Goal: Book appointment/travel/reservation

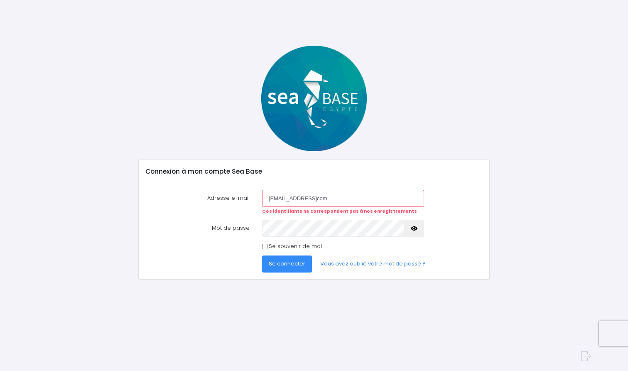
click at [246, 229] on label "Mot de passe" at bounding box center [198, 228] width 116 height 17
click at [416, 229] on icon "button" at bounding box center [414, 229] width 7 height 0
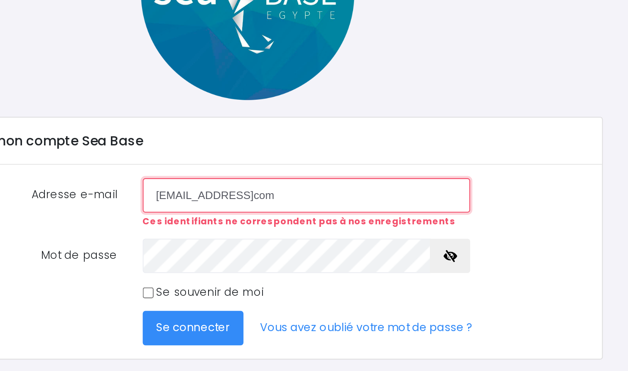
click at [262, 190] on input "[EMAIL_ADDRESS]com" at bounding box center [343, 198] width 162 height 17
type input "[EMAIL_ADDRESS][DOMAIN_NAME]"
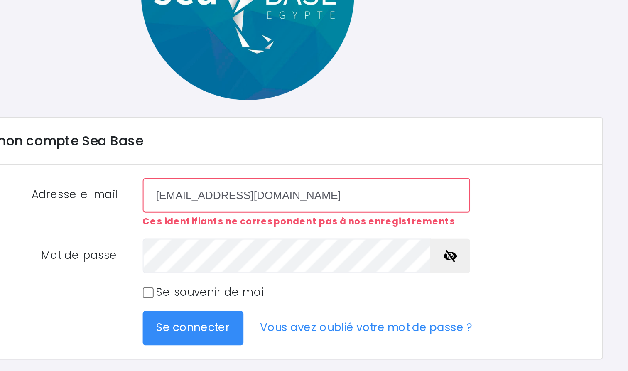
click at [269, 260] on span "Se connecter" at bounding box center [287, 264] width 37 height 8
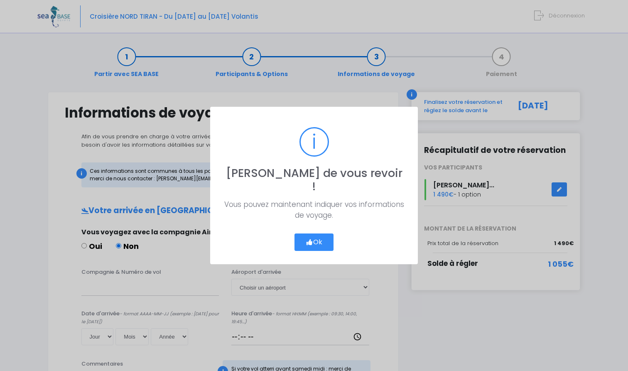
click at [315, 236] on button "Ok" at bounding box center [314, 242] width 39 height 17
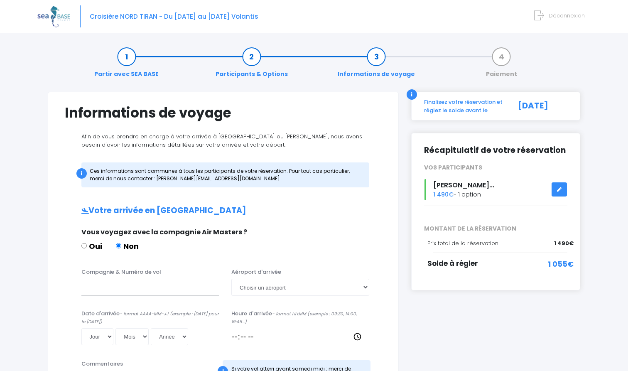
click at [561, 191] on link at bounding box center [560, 189] width 16 height 15
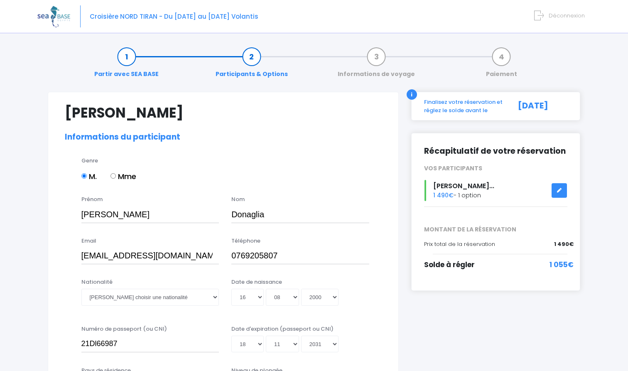
select select "N3"
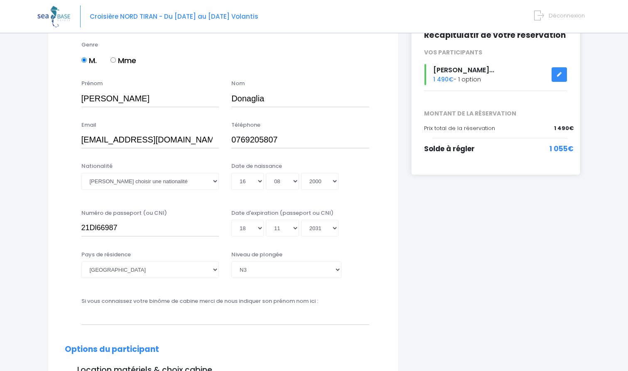
scroll to position [116, 0]
select select "Française"
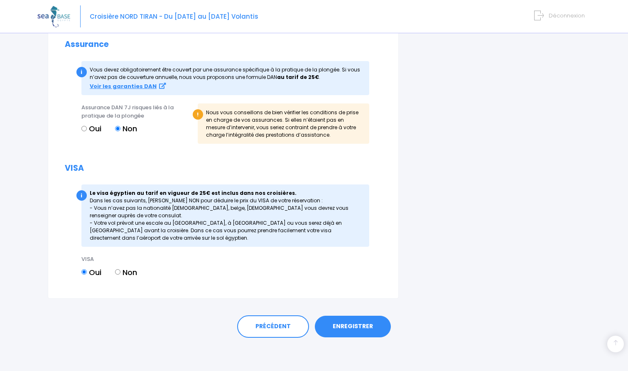
scroll to position [937, 0]
click at [344, 324] on link "ENREGISTRER" at bounding box center [353, 327] width 76 height 22
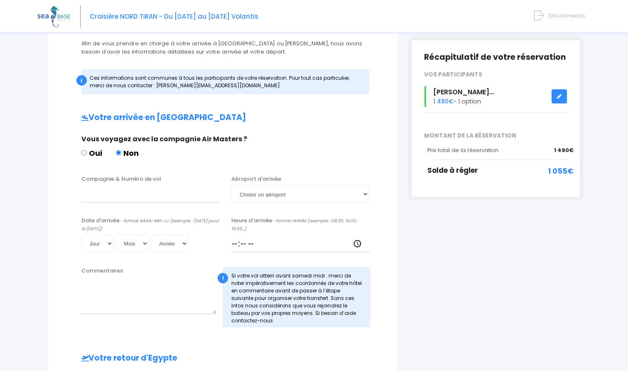
scroll to position [93, 0]
click at [140, 196] on input "Compagnie & Numéro de vol" at bounding box center [150, 194] width 138 height 17
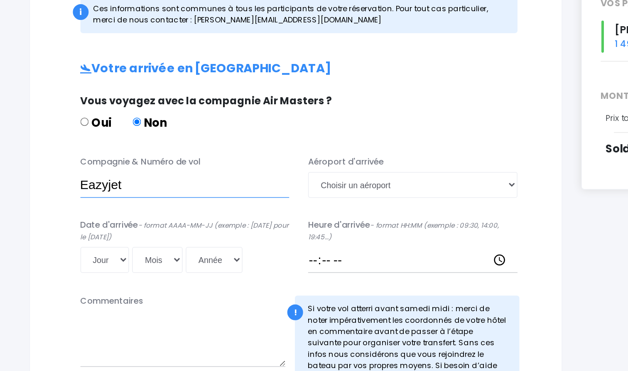
type input "Eazyjet"
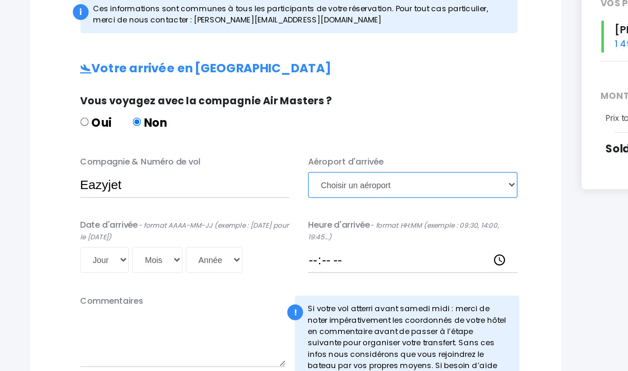
select select "Hurghada"
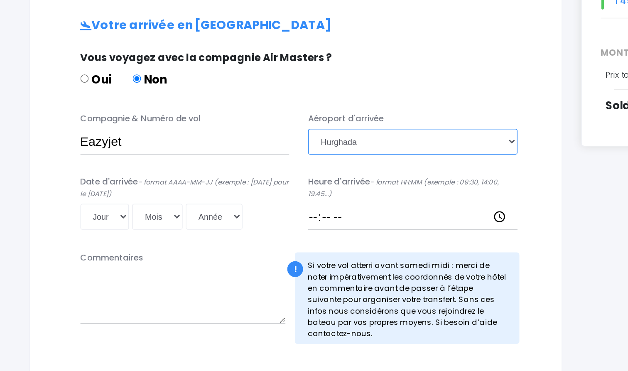
scroll to position [69, 0]
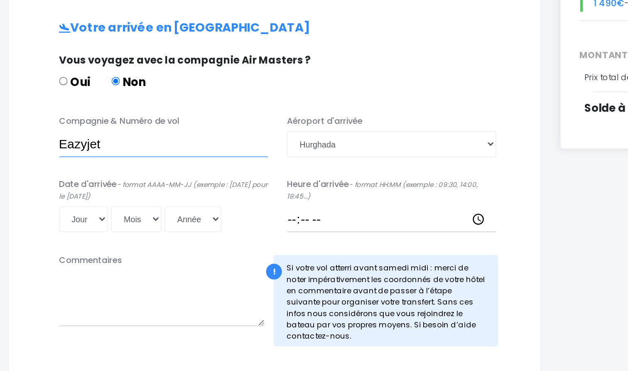
click at [84, 209] on input "Eazyjet" at bounding box center [150, 217] width 138 height 17
type input "Eazyjet EZS1593"
select select "2025"
select select "29"
select select "11"
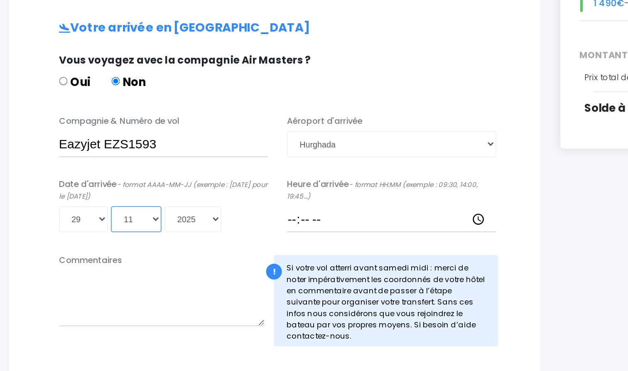
type input "2025-11-29"
click at [233, 259] on input "Heure d'arrivée - format HH:MM (exemple : 09:30, 14:00, 19:45...)" at bounding box center [301, 267] width 138 height 17
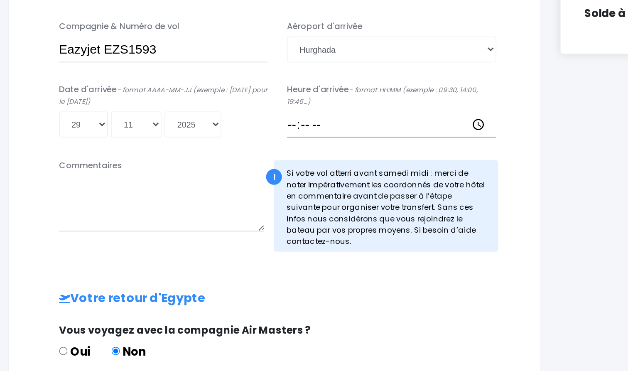
scroll to position [132, 0]
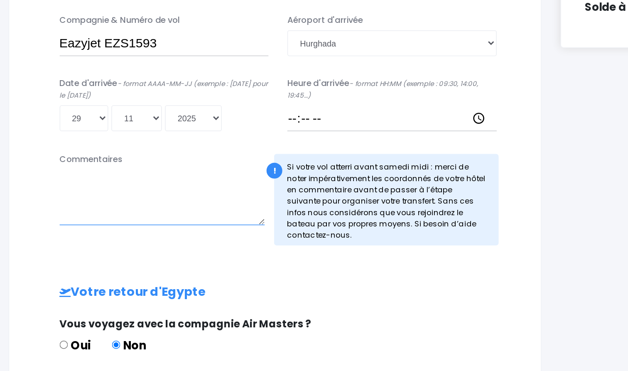
click at [146, 239] on textarea "Commentaires" at bounding box center [148, 257] width 135 height 37
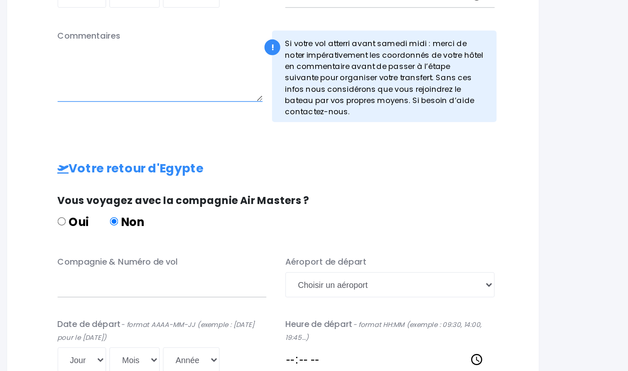
scroll to position [226, 0]
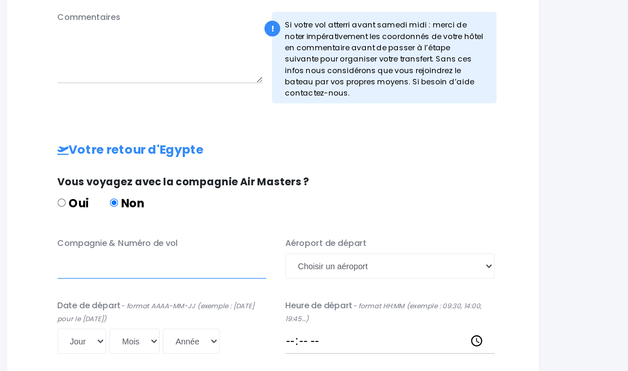
click at [113, 294] on input "Compagnie & Numéro de vol" at bounding box center [150, 302] width 138 height 17
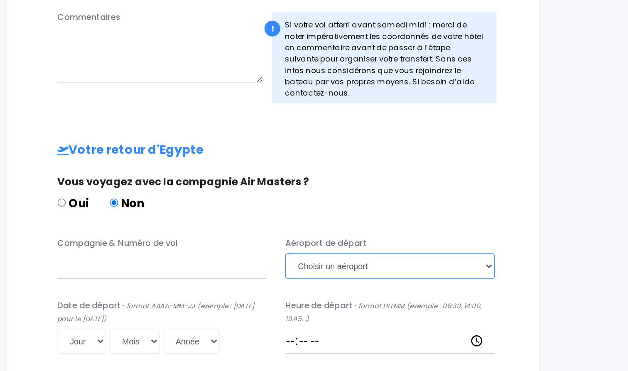
click at [237, 294] on select "Choisir un aéroport Hurghada Marsa Alam" at bounding box center [301, 302] width 138 height 17
select select "Hurghada"
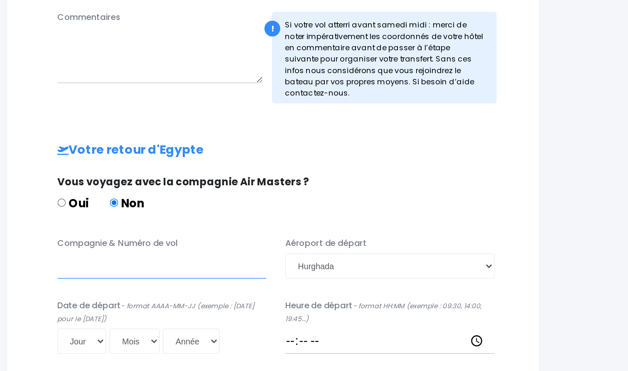
click at [107, 294] on input "Compagnie & Numéro de vol" at bounding box center [150, 302] width 138 height 17
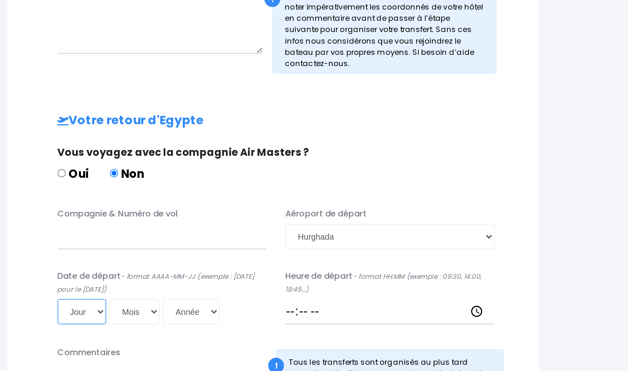
select select "06"
select select "12"
select select "2025"
type input "2025-12-06"
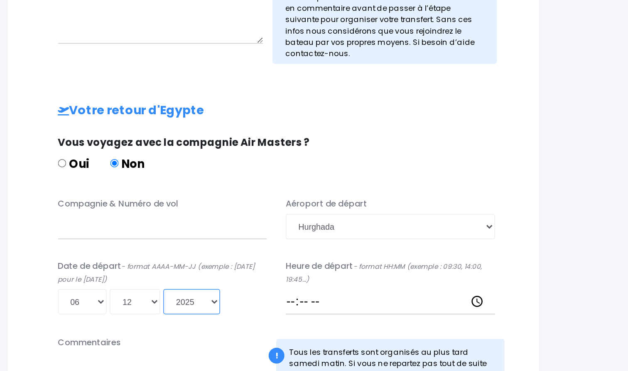
scroll to position [255, 0]
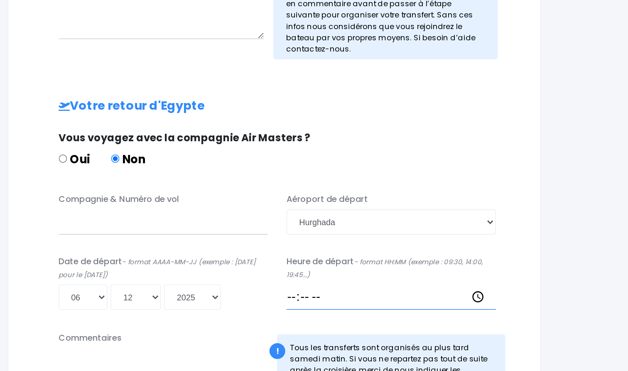
click at [232, 314] on input "Heure de départ - format HH:MM (exemple : 09:30, 14:00, 19:45...)" at bounding box center [301, 322] width 138 height 17
click at [78, 254] on div "Compagnie & Numéro de vol" at bounding box center [150, 267] width 150 height 27
click at [81, 265] on input "Compagnie & Numéro de vol" at bounding box center [150, 273] width 138 height 17
type input "E"
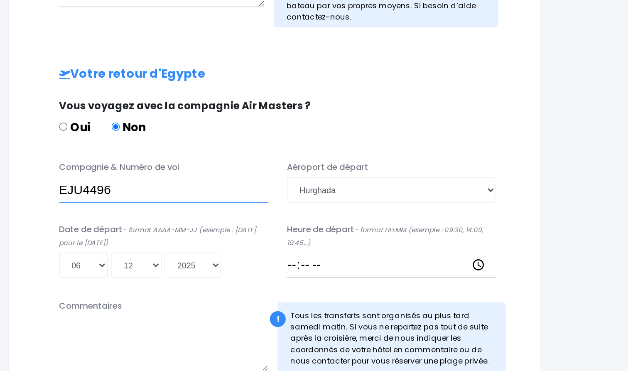
type input "EJU4496"
click at [65, 233] on div "Compagnie & Numéro de vol EJU4496 Aéroport de départ Choisir un aéroport Hurgha…" at bounding box center [223, 274] width 317 height 83
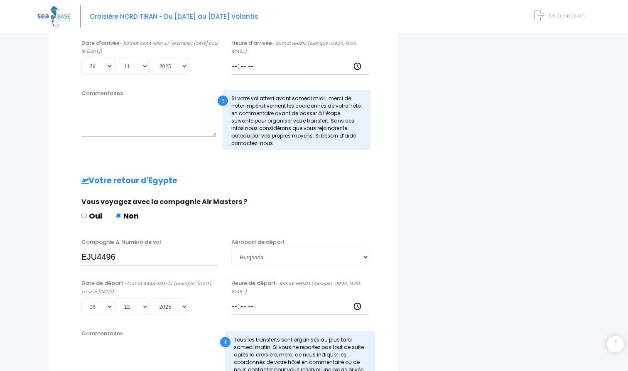
scroll to position [162, 0]
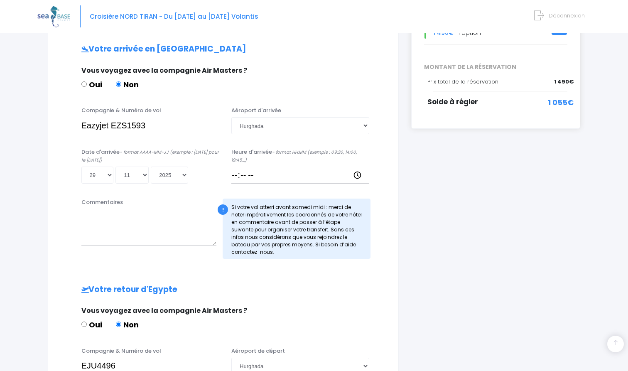
drag, startPoint x: 106, startPoint y: 123, endPoint x: 67, endPoint y: 123, distance: 39.9
click at [67, 123] on div "Compagnie & Numéro de vol Eazyjet EZS1593 Aéroport d'arrivée Choisir un aéropor…" at bounding box center [224, 122] width 330 height 33
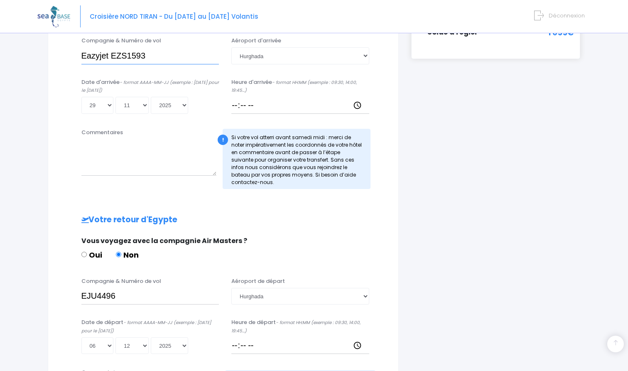
scroll to position [231, 0]
click at [95, 54] on input "Eazyjet EZS1593" at bounding box center [150, 56] width 138 height 17
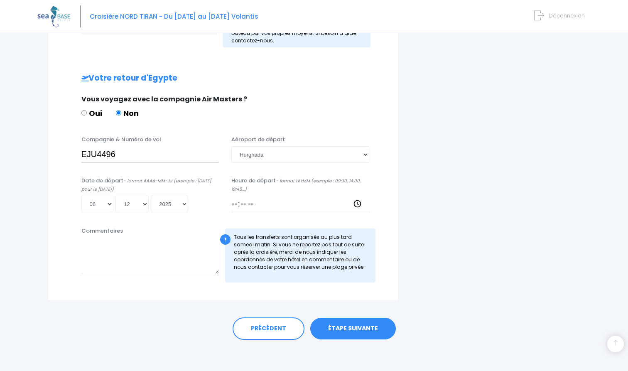
scroll to position [373, 0]
type input "Easyjet EZS1593"
click at [83, 150] on input "EJU4496" at bounding box center [150, 155] width 138 height 17
paste input "Eazyjet"
click at [96, 151] on input "Eazyjet EJU4496" at bounding box center [150, 155] width 138 height 17
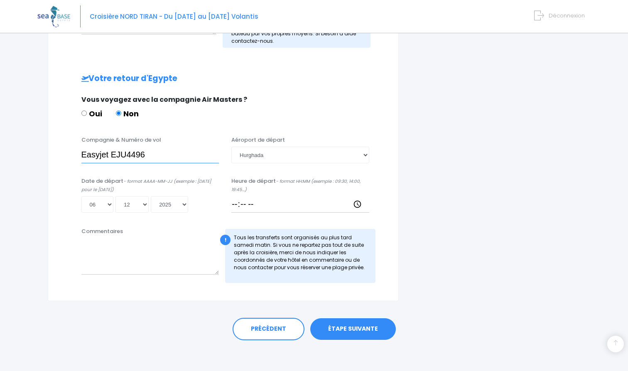
type input "Easyjet EJU4496"
click at [344, 324] on link "ÉTAPE SUIVANTE" at bounding box center [353, 329] width 86 height 22
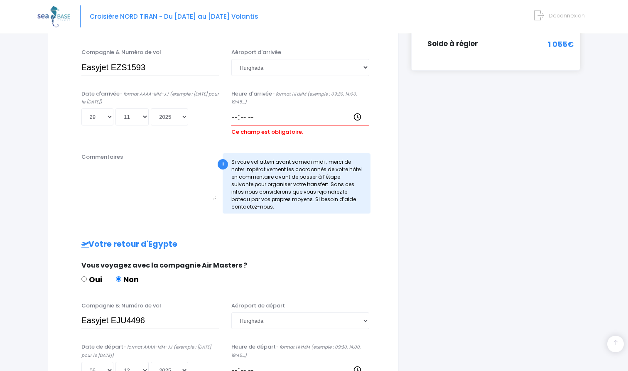
scroll to position [219, 0]
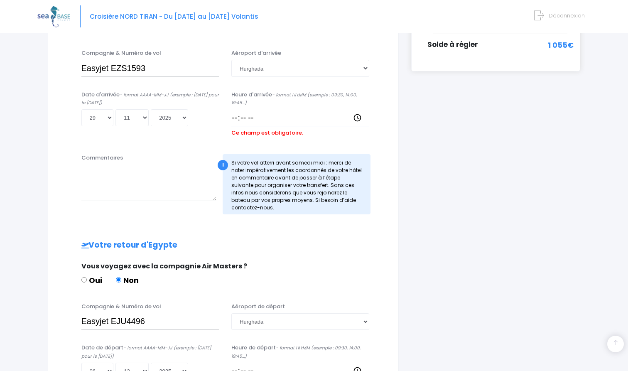
click at [266, 118] on input "Heure d'arrivée - format HH:MM (exemple : 09:30, 14:00, 19:45...)" at bounding box center [301, 117] width 138 height 17
click at [250, 117] on input "Heure d'arrivée - format HH:MM (exemple : 09:30, 14:00, 19:45...)" at bounding box center [301, 117] width 138 height 17
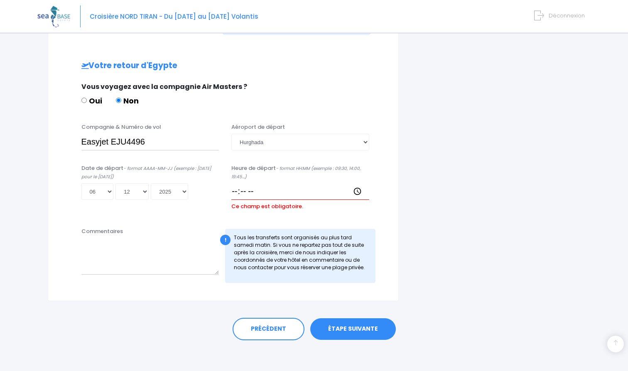
scroll to position [385, 0]
type input "13:30"
click at [249, 192] on input "Heure de départ - format HH:MM (exemple : 09:30, 14:00, 19:45...)" at bounding box center [301, 192] width 138 height 17
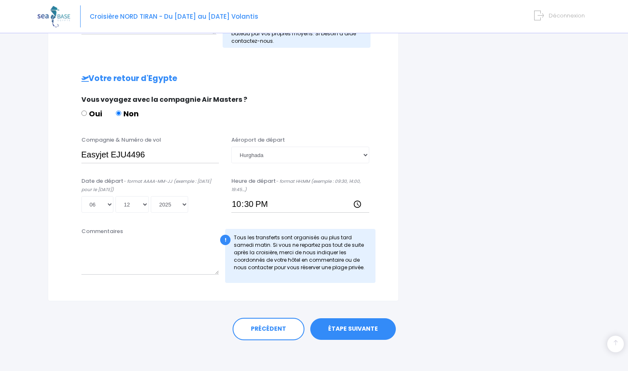
type input "22:30"
click at [362, 333] on link "ÉTAPE SUIVANTE" at bounding box center [353, 329] width 86 height 22
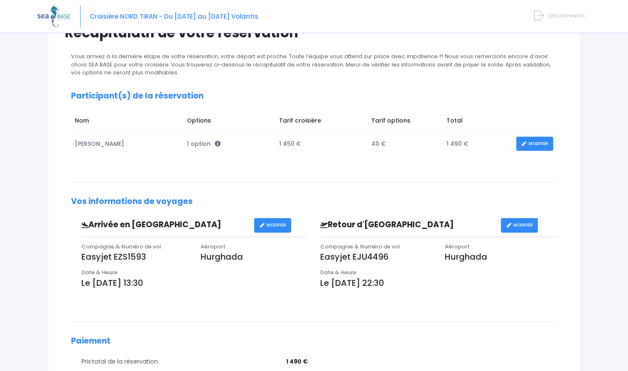
scroll to position [80, 0]
drag, startPoint x: 389, startPoint y: 140, endPoint x: 369, endPoint y: 143, distance: 20.1
click at [369, 143] on td "40 €" at bounding box center [404, 144] width 75 height 23
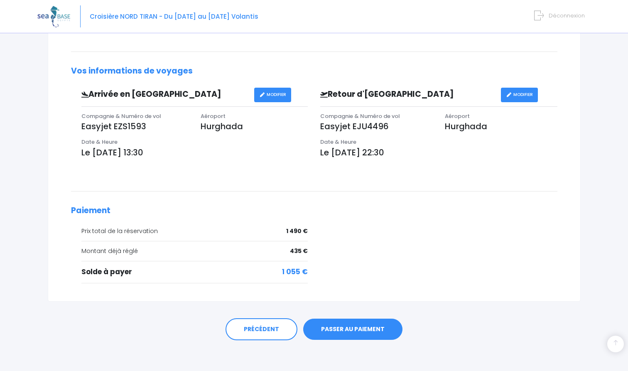
scroll to position [210, 0]
click at [326, 323] on link "PASSER AU PAIEMENT" at bounding box center [352, 330] width 99 height 22
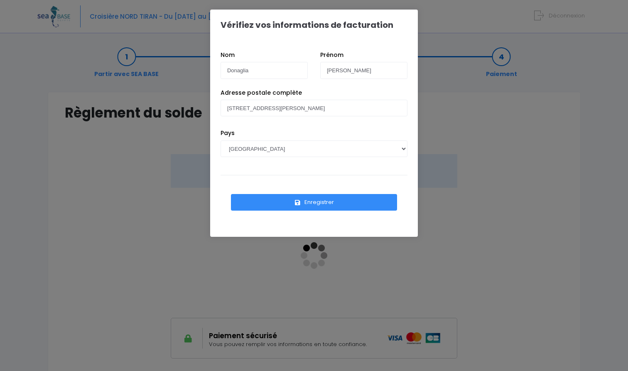
click at [309, 205] on button "Enregistrer" at bounding box center [314, 202] width 166 height 17
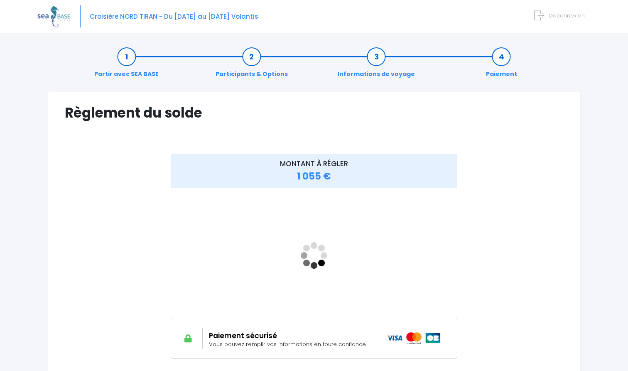
click at [242, 17] on span "Croisière NORD TIRAN - Du [DATE] au [DATE] Volantis" at bounding box center [174, 16] width 169 height 9
drag, startPoint x: 241, startPoint y: 16, endPoint x: 263, endPoint y: 15, distance: 22.1
click at [259, 15] on span "Croisière NORD TIRAN - Du [DATE] au [DATE] Volantis" at bounding box center [174, 16] width 169 height 9
click at [64, 2] on div "Croisière NORD TIRAN - Du 29/11/25 au 06/12/25 Volantis Déconnexion" at bounding box center [307, 16] width 541 height 33
click at [52, 12] on img at bounding box center [53, 16] width 33 height 21
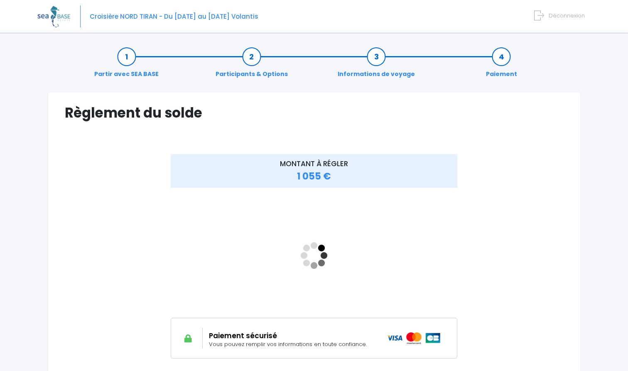
click at [561, 17] on span "Déconnexion" at bounding box center [567, 16] width 36 height 8
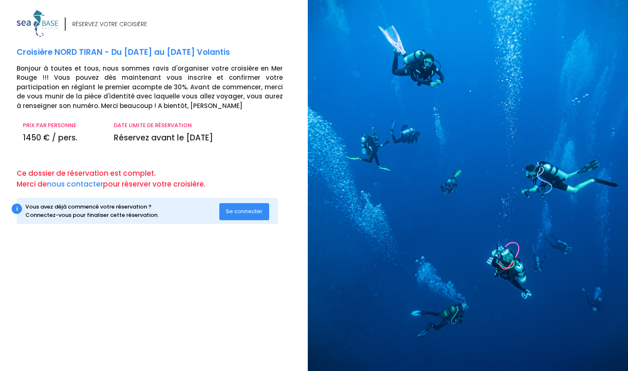
scroll to position [0, 6]
drag, startPoint x: 236, startPoint y: 52, endPoint x: 209, endPoint y: 54, distance: 27.5
click at [209, 54] on p "Croisière NORD TIRAN - Du [DATE] au [DATE] Volantis" at bounding box center [159, 53] width 285 height 12
drag, startPoint x: 239, startPoint y: 50, endPoint x: 206, endPoint y: 50, distance: 32.8
click at [206, 50] on p "Croisière NORD TIRAN - Du [DATE] au [DATE] Volantis" at bounding box center [159, 53] width 285 height 12
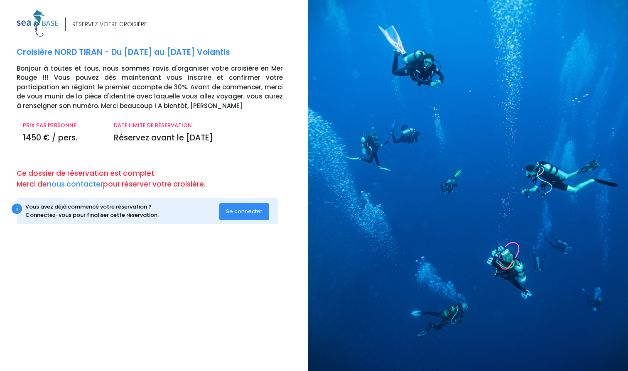
copy p "Volantis"
